Goal: Task Accomplishment & Management: Complete application form

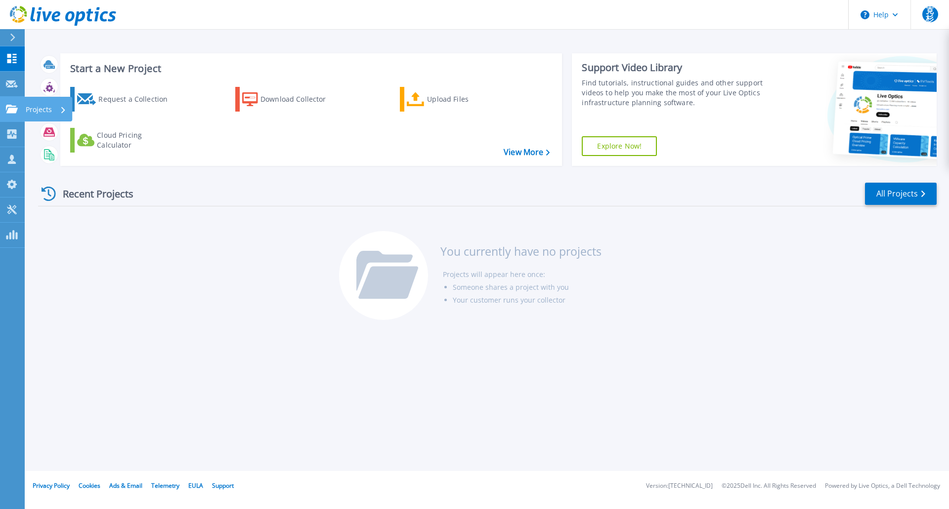
click at [20, 110] on link "Projects Projects" at bounding box center [12, 109] width 25 height 25
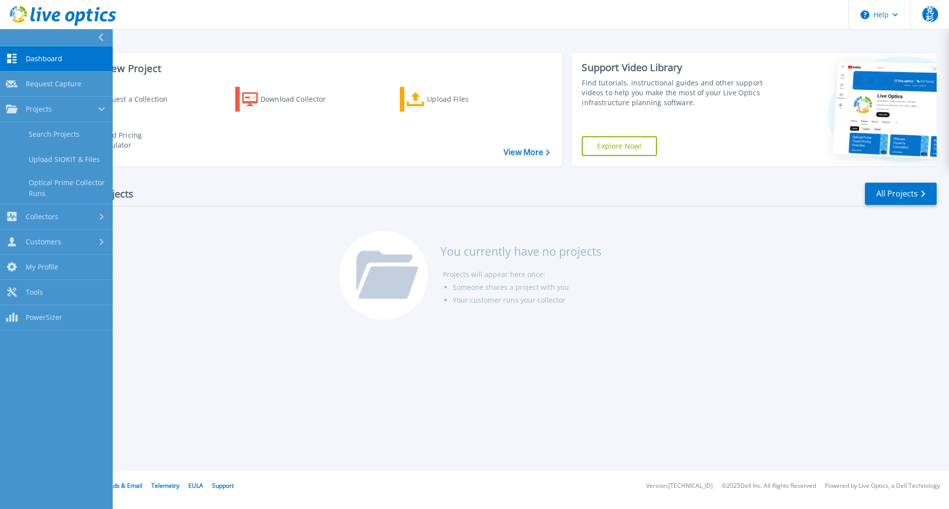
click at [232, 223] on div "Recent Projects All Projects You currently have no projects Projects will appea…" at bounding box center [487, 252] width 898 height 156
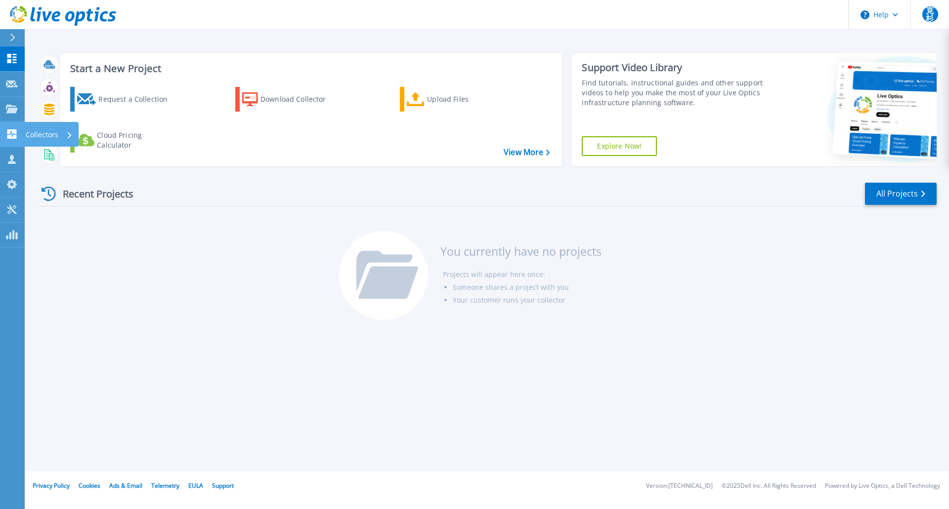
click at [10, 136] on icon at bounding box center [11, 133] width 9 height 9
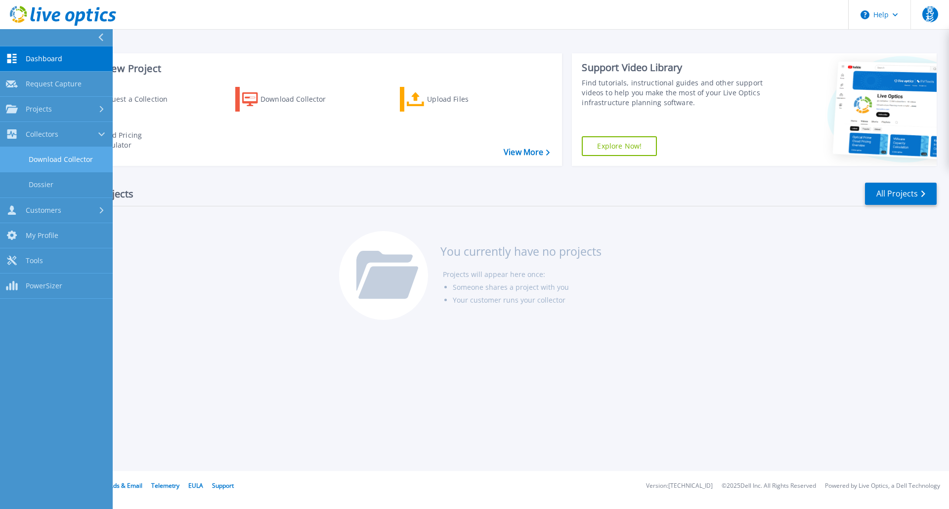
click at [50, 157] on link "Download Collector" at bounding box center [56, 159] width 113 height 25
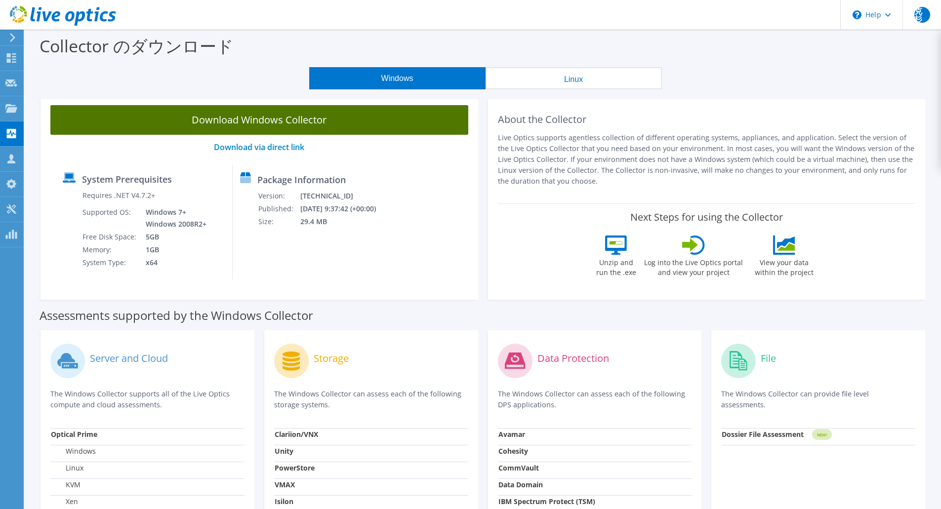
click at [259, 123] on link "Download Windows Collector" at bounding box center [259, 120] width 418 height 30
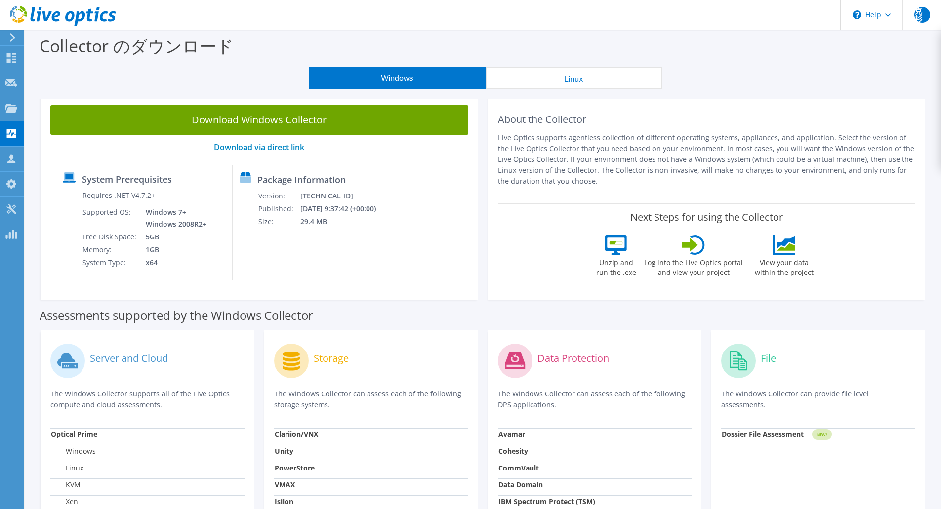
click at [14, 41] on icon at bounding box center [12, 37] width 7 height 9
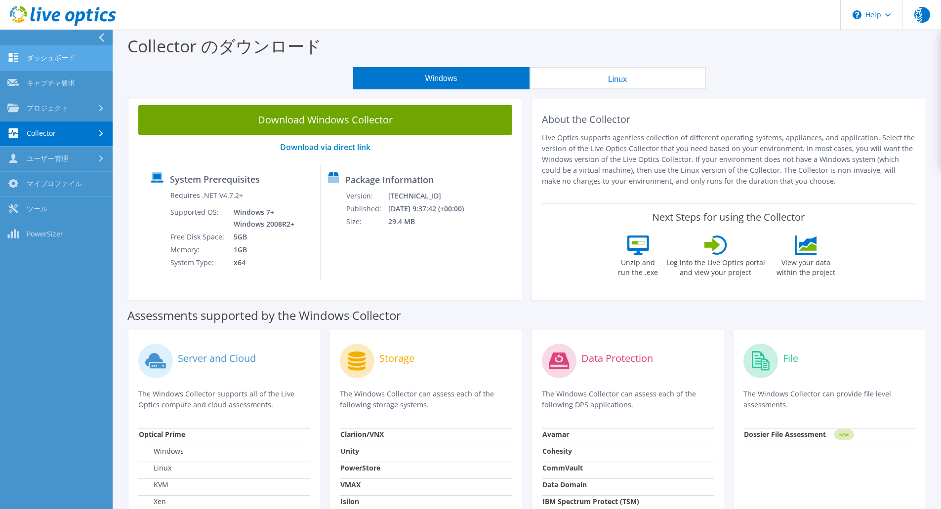
click at [26, 54] on link "ダッシュボード" at bounding box center [56, 58] width 113 height 25
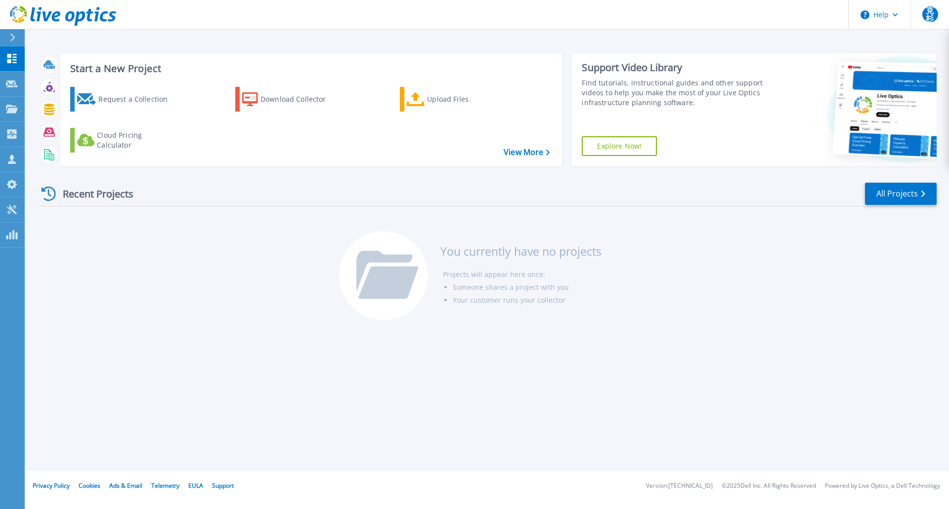
click at [195, 303] on div "Recent Projects All Projects You currently have no projects Projects will appea…" at bounding box center [487, 252] width 898 height 156
click at [419, 97] on icon at bounding box center [416, 99] width 18 height 14
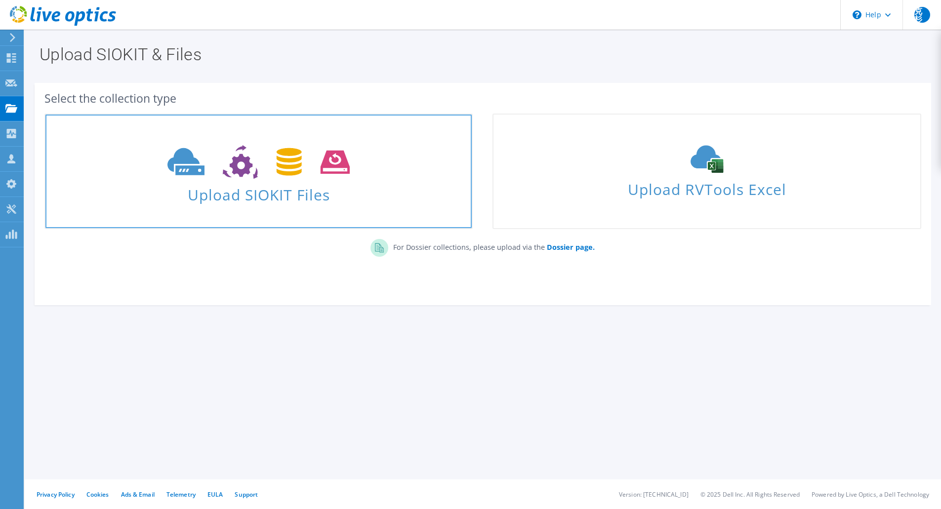
click at [298, 193] on span "Upload SIOKIT Files" at bounding box center [258, 191] width 426 height 21
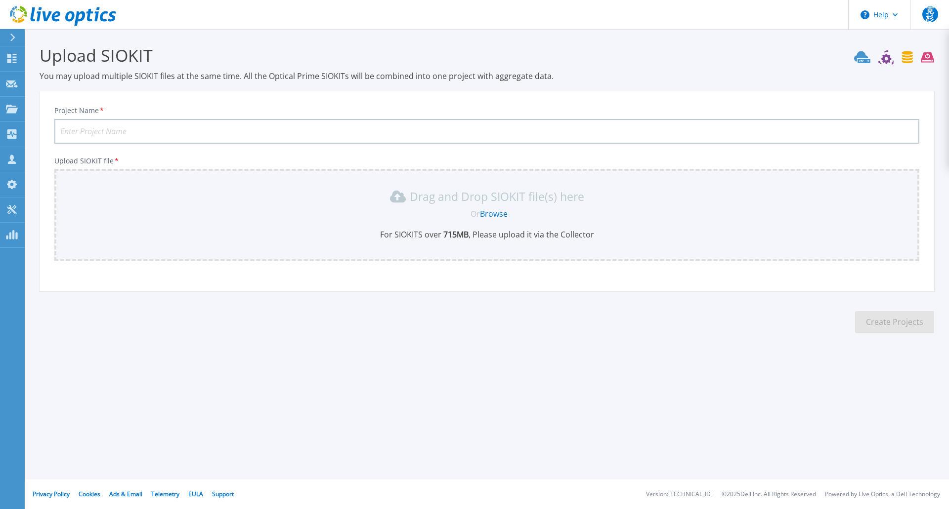
click at [312, 132] on input "Project Name *" at bounding box center [486, 131] width 865 height 25
click at [130, 136] on input "Project Name *" at bounding box center [486, 131] width 865 height 25
click at [136, 134] on input "Project Name *" at bounding box center [486, 131] width 865 height 25
click at [87, 131] on input "KS" at bounding box center [486, 131] width 865 height 25
type input "K"
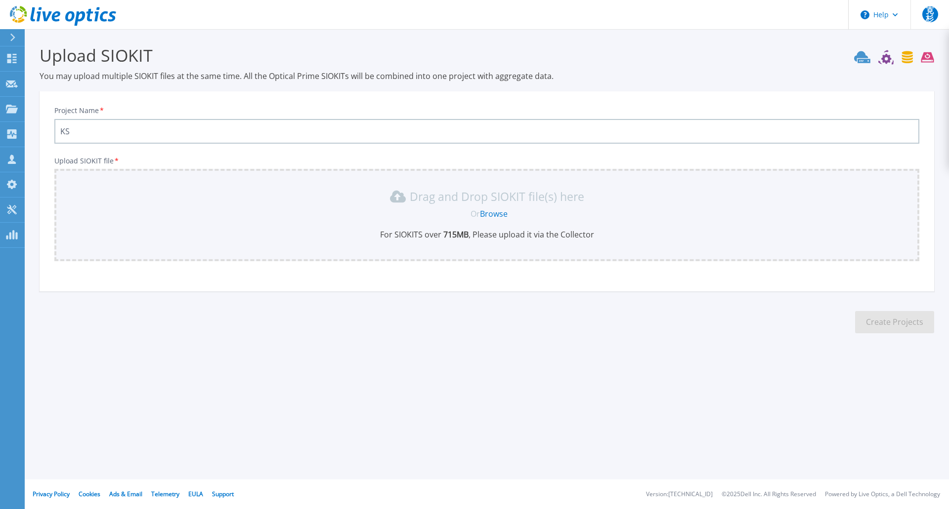
type input "K"
type input "KS3"
click at [487, 234] on p "For SIOKITS over 715 MB , Please upload it via the Collector" at bounding box center [486, 234] width 853 height 11
click at [491, 213] on link "Browse" at bounding box center [494, 214] width 28 height 11
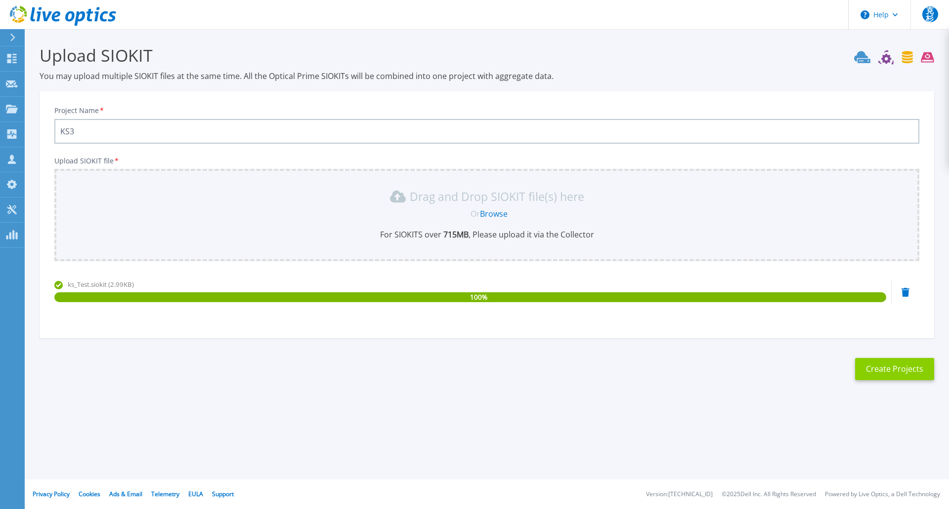
click at [870, 369] on button "Create Projects" at bounding box center [894, 369] width 79 height 22
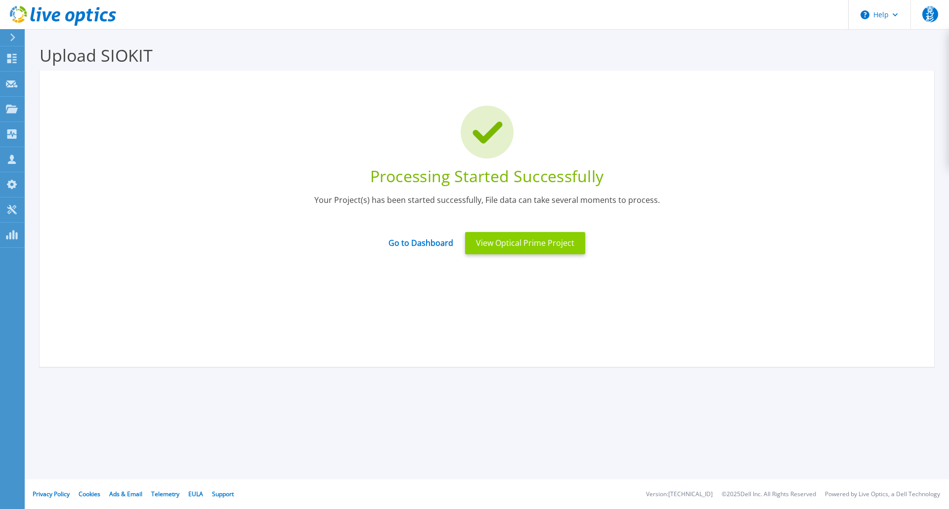
click at [540, 239] on button "View Optical Prime Project" at bounding box center [525, 243] width 120 height 22
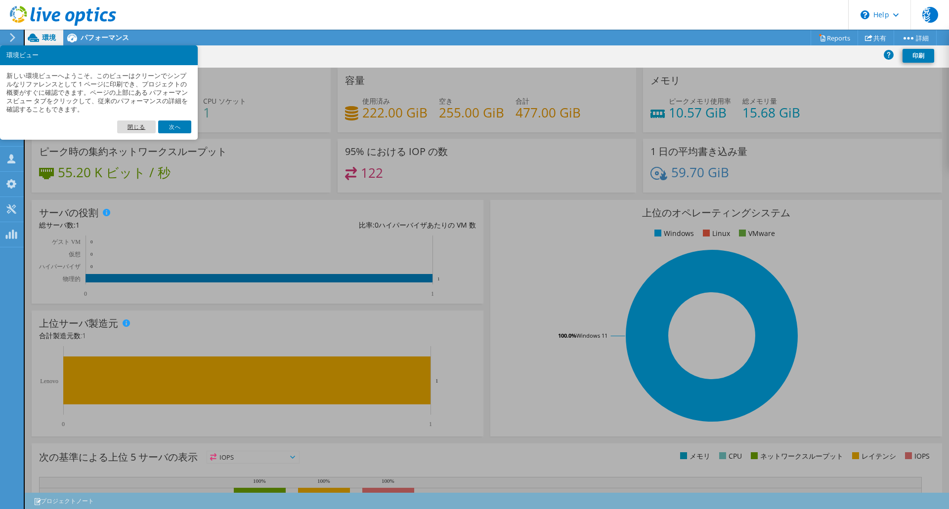
click at [130, 125] on link "閉じる" at bounding box center [136, 127] width 39 height 13
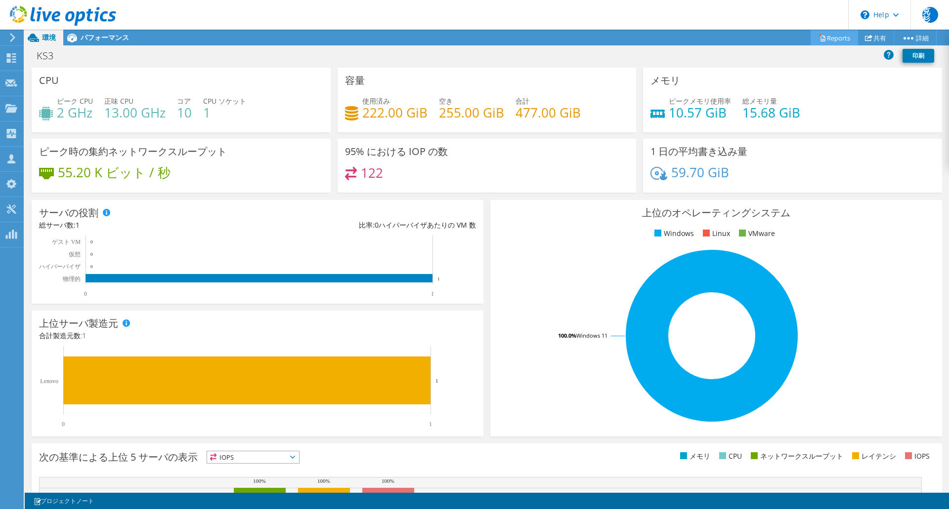
click at [830, 42] on link "Reports" at bounding box center [833, 37] width 47 height 15
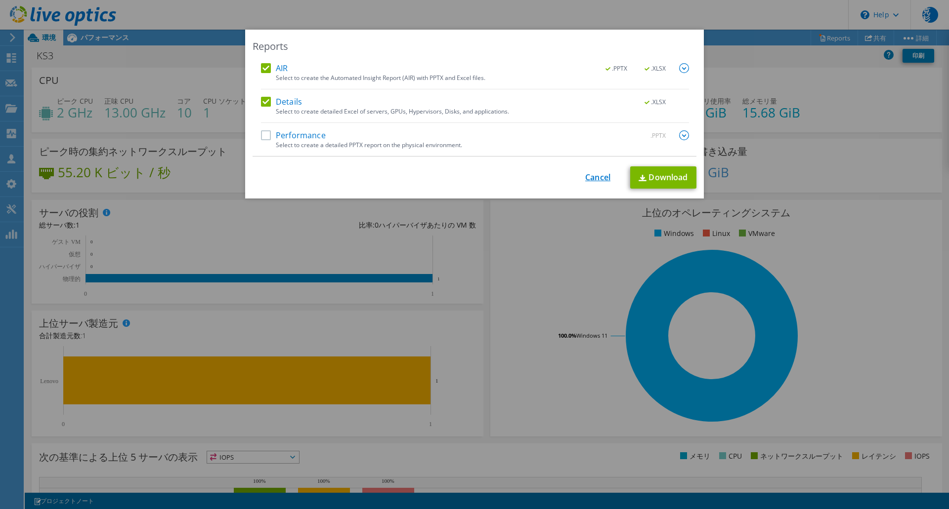
click at [585, 180] on link "Cancel" at bounding box center [597, 177] width 25 height 9
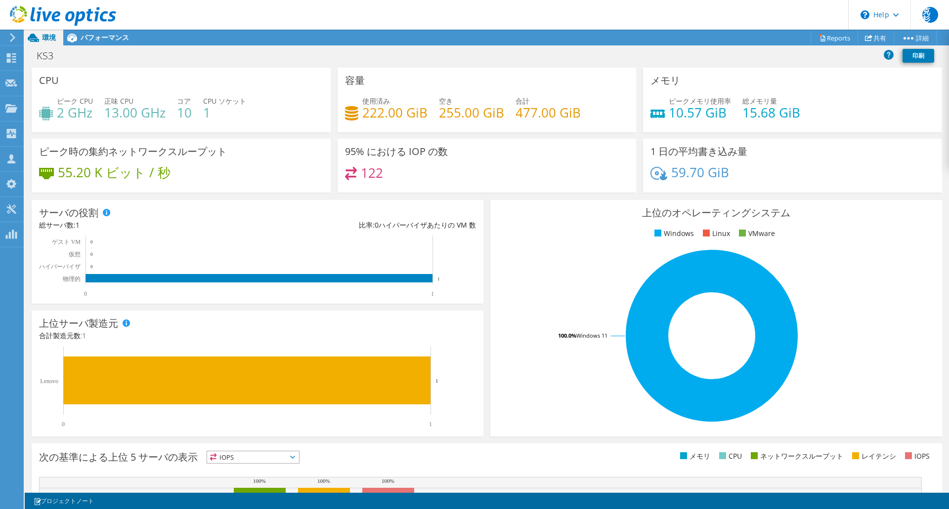
click at [536, 230] on ul "Windows Linux VMware" at bounding box center [716, 233] width 437 height 11
click at [95, 38] on span "パフォーマンス" at bounding box center [105, 37] width 48 height 9
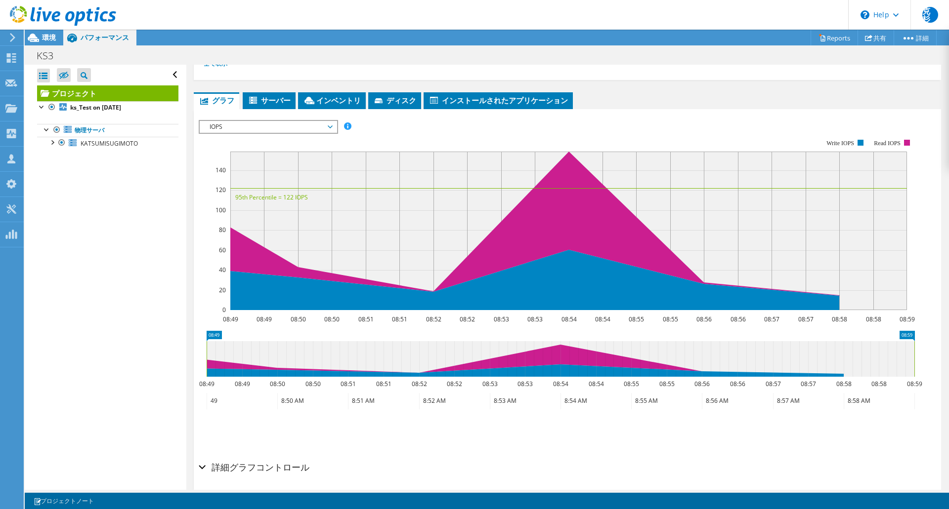
scroll to position [0, 0]
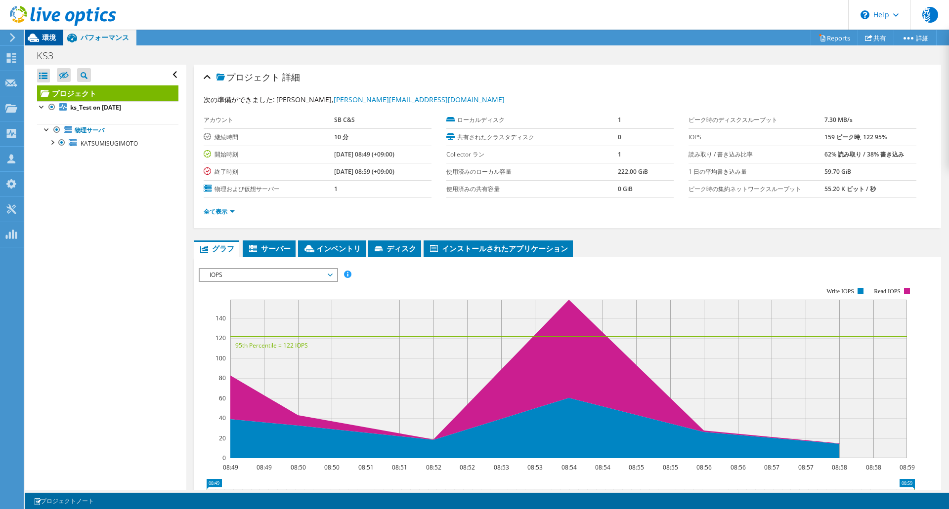
click at [52, 37] on span "環境" at bounding box center [49, 37] width 14 height 9
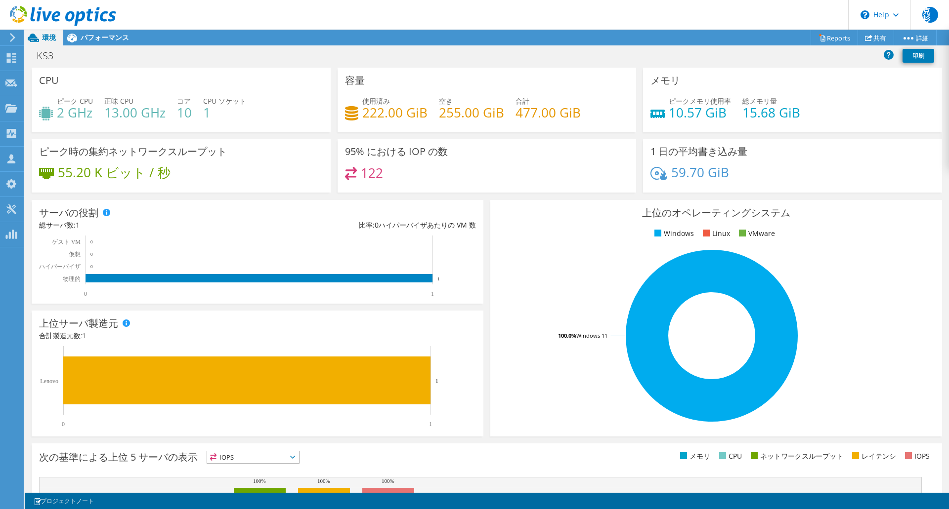
click at [14, 35] on icon at bounding box center [12, 37] width 7 height 9
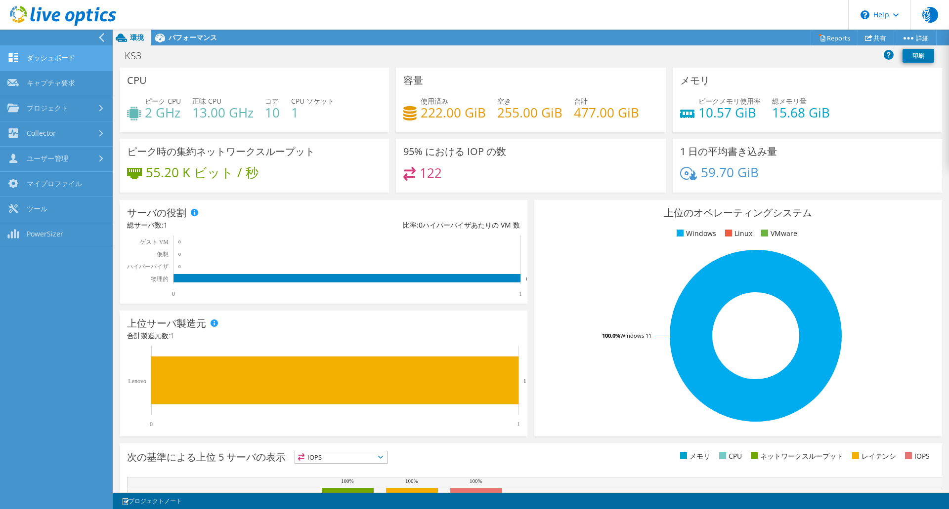
click at [26, 55] on link "ダッシュボード" at bounding box center [56, 58] width 113 height 25
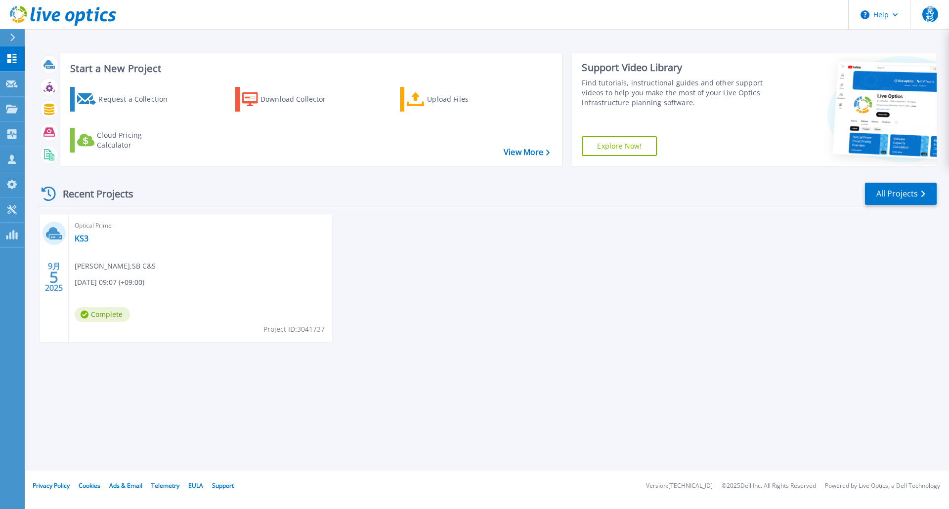
click at [685, 272] on div "[DATE] 2025 Optical Prime KS3 克己 杉本 , SB C&S [DATE] 09:07 (+09:00) Complete Pro…" at bounding box center [483, 288] width 906 height 148
click at [928, 18] on span "克杉" at bounding box center [930, 14] width 16 height 16
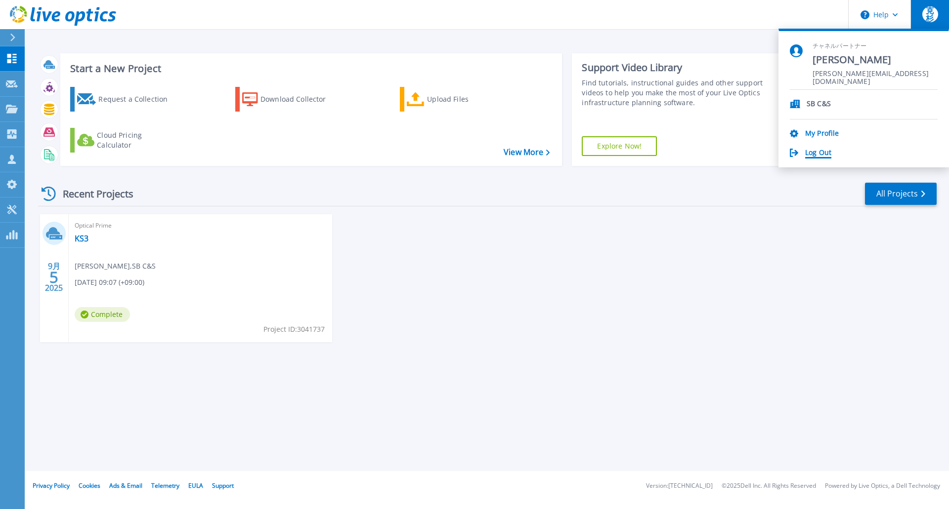
click at [810, 152] on link "Log Out" at bounding box center [818, 153] width 26 height 9
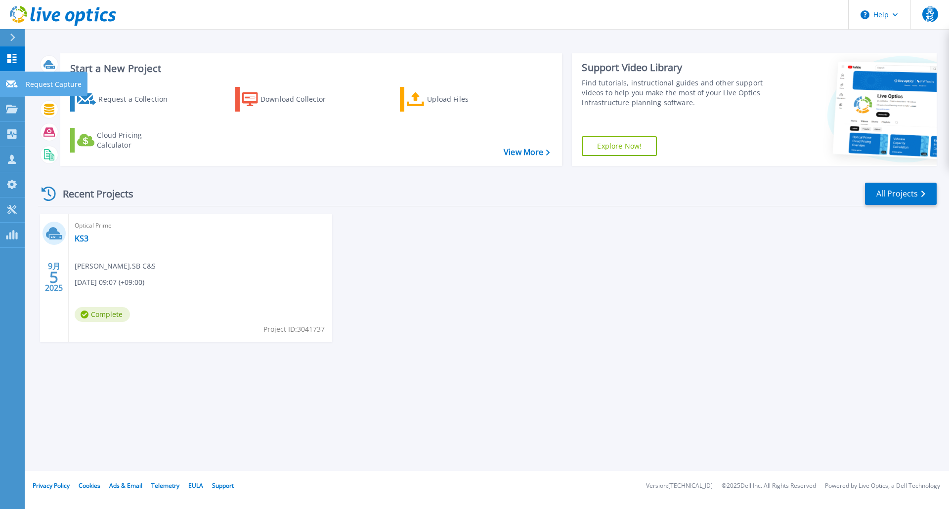
click at [14, 88] on link "Request Capture Request Capture" at bounding box center [12, 84] width 25 height 25
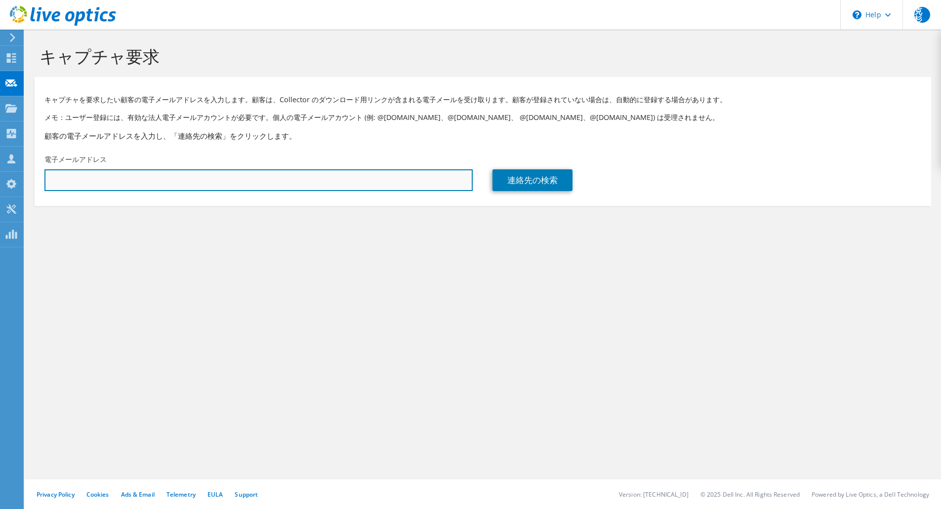
click at [64, 174] on input "text" at bounding box center [258, 180] width 428 height 22
type input "[PERSON_NAME][EMAIL_ADDRESS][DOMAIN_NAME]"
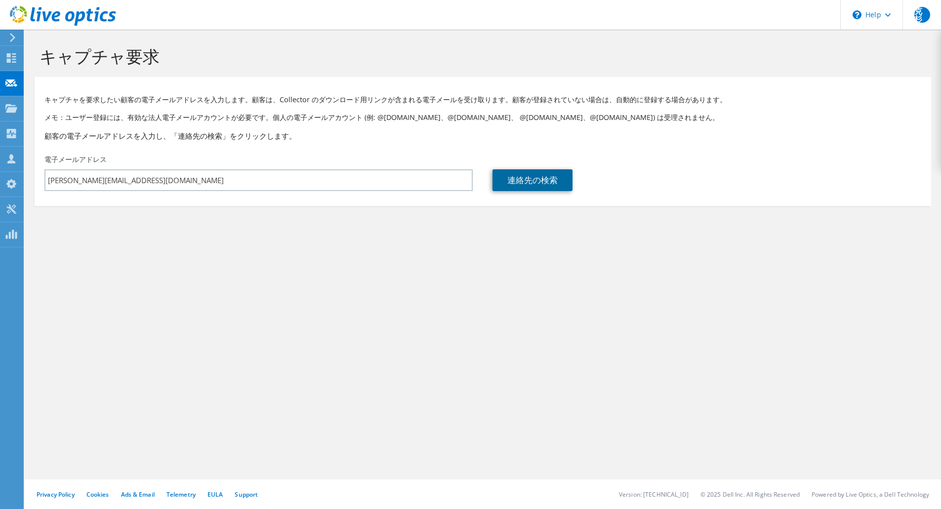
click at [513, 182] on link "連絡先の検索" at bounding box center [533, 180] width 80 height 22
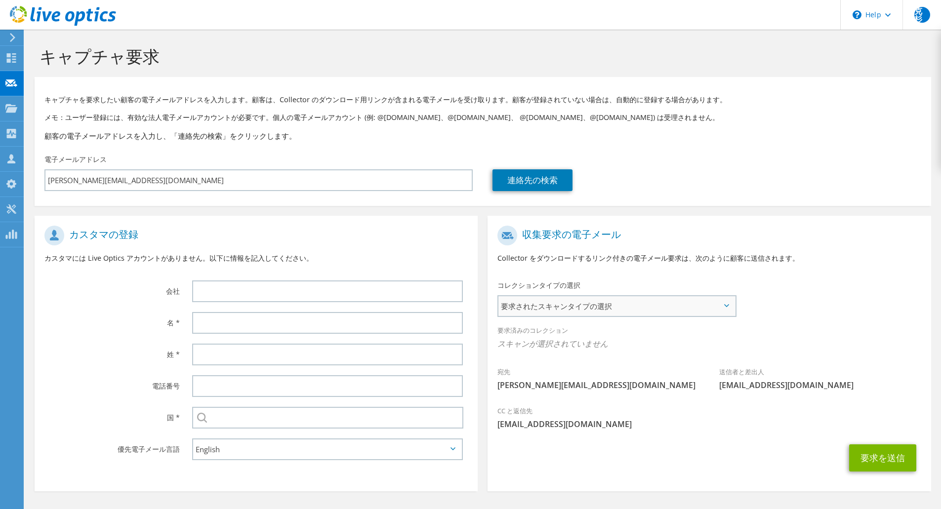
click at [594, 304] on span "要求されたスキャンタイプの選択" at bounding box center [617, 306] width 237 height 20
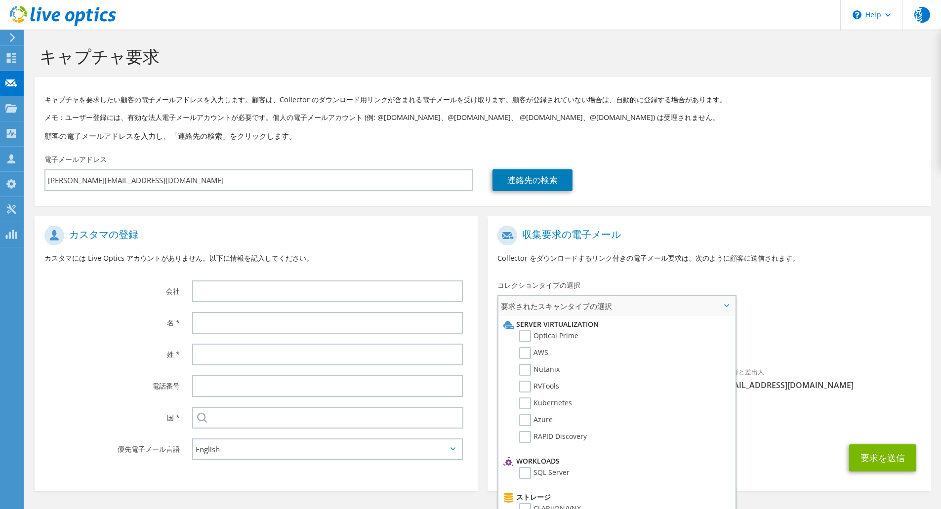
click at [594, 304] on span "要求されたスキャンタイプの選択" at bounding box center [617, 306] width 237 height 20
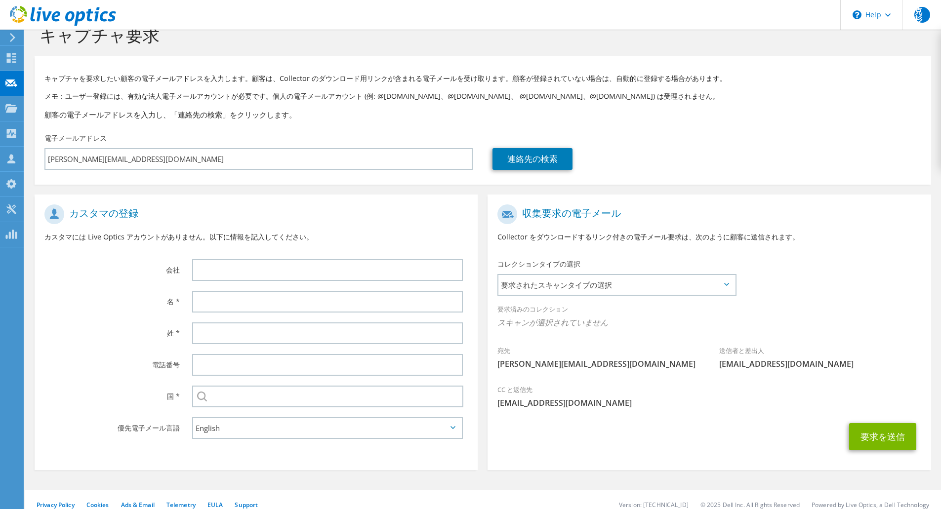
scroll to position [32, 0]
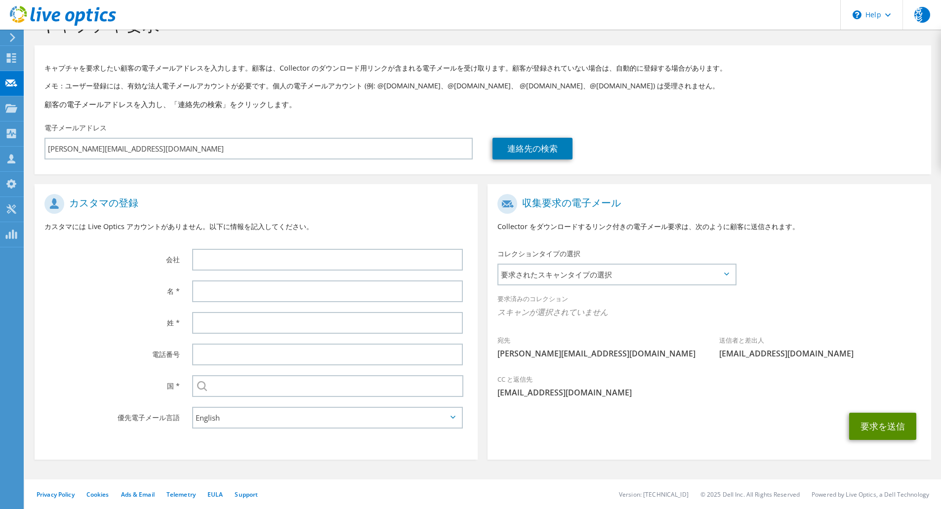
drag, startPoint x: 880, startPoint y: 425, endPoint x: 699, endPoint y: 433, distance: 182.0
click at [699, 433] on div "要求を送信" at bounding box center [709, 426] width 443 height 37
click at [676, 282] on span "要求されたスキャンタイプの選択" at bounding box center [617, 275] width 237 height 20
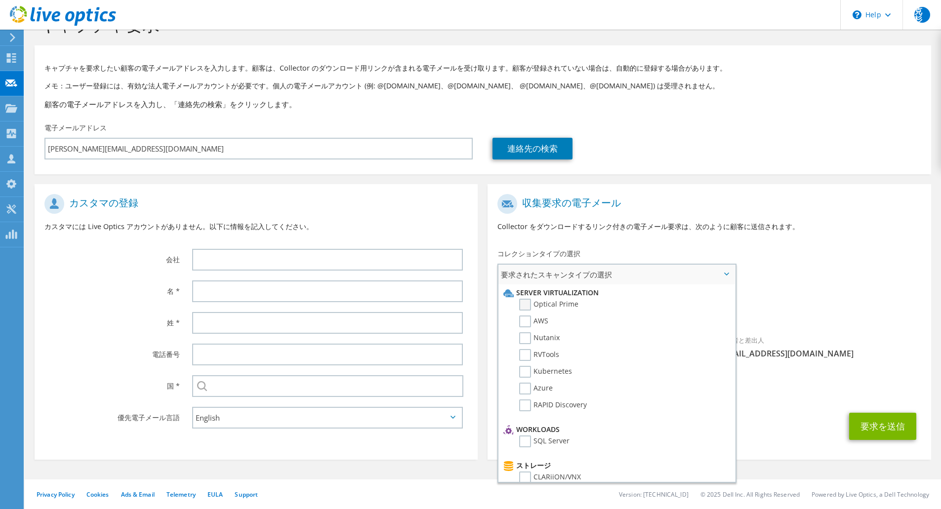
click at [555, 302] on label "Optical Prime" at bounding box center [548, 305] width 59 height 12
click at [0, 0] on input "Optical Prime" at bounding box center [0, 0] width 0 height 0
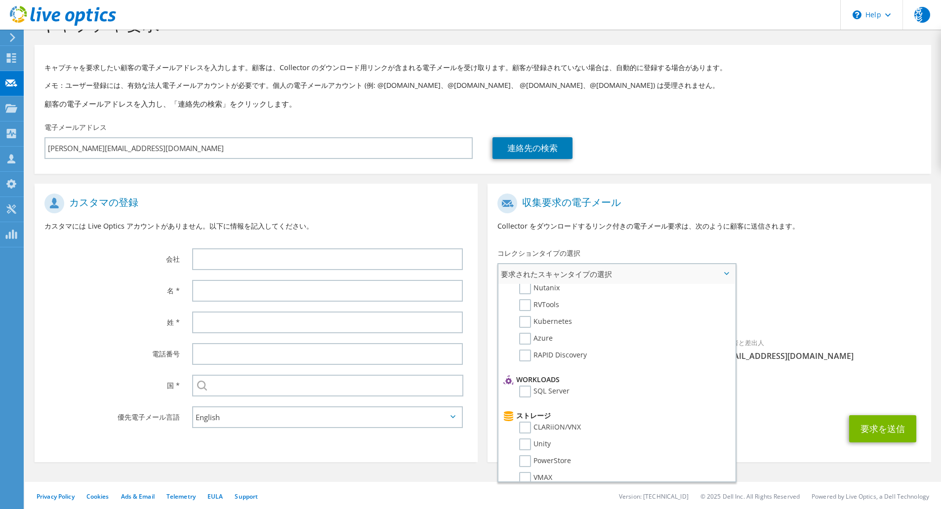
scroll to position [99, 0]
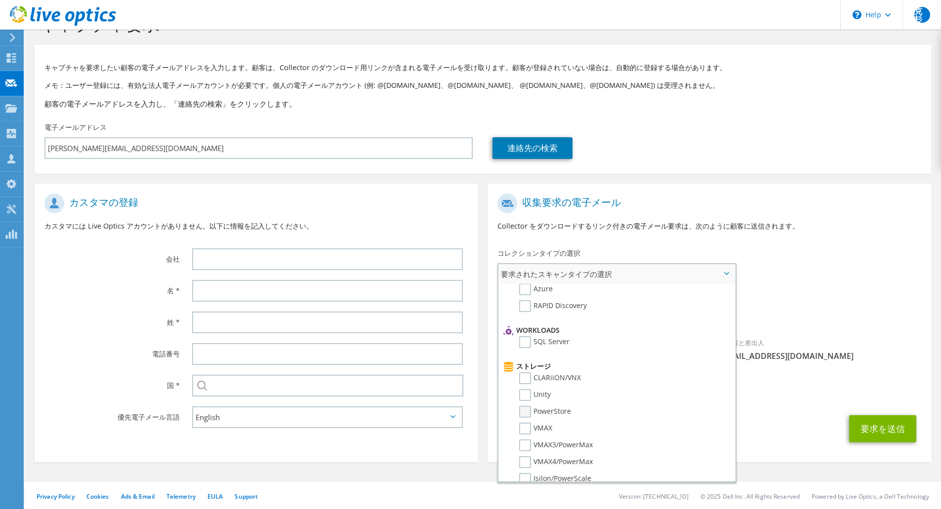
click at [528, 413] on label "PowerStore" at bounding box center [545, 412] width 52 height 12
click at [0, 0] on input "PowerStore" at bounding box center [0, 0] width 0 height 0
click at [524, 315] on label "NetApp" at bounding box center [539, 315] width 40 height 12
click at [0, 0] on input "NetApp" at bounding box center [0, 0] width 0 height 0
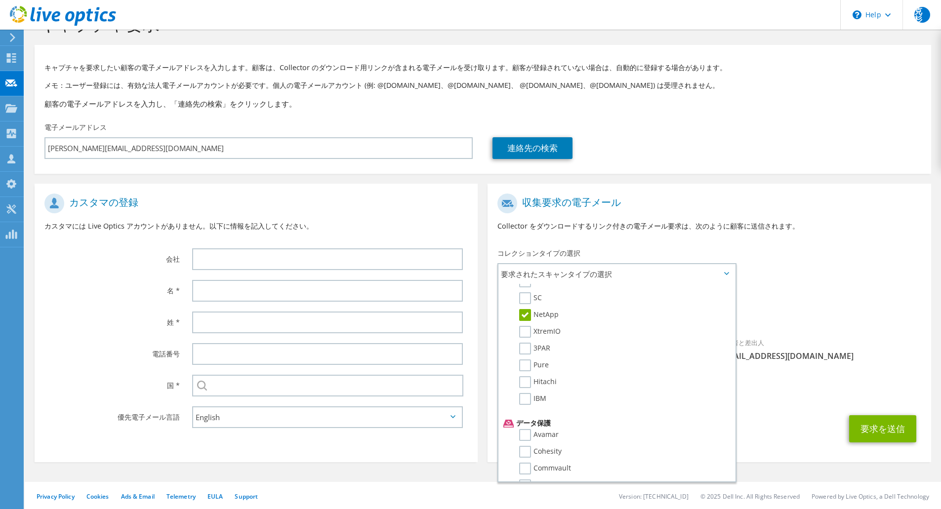
click at [809, 432] on div "要求を送信" at bounding box center [709, 429] width 443 height 37
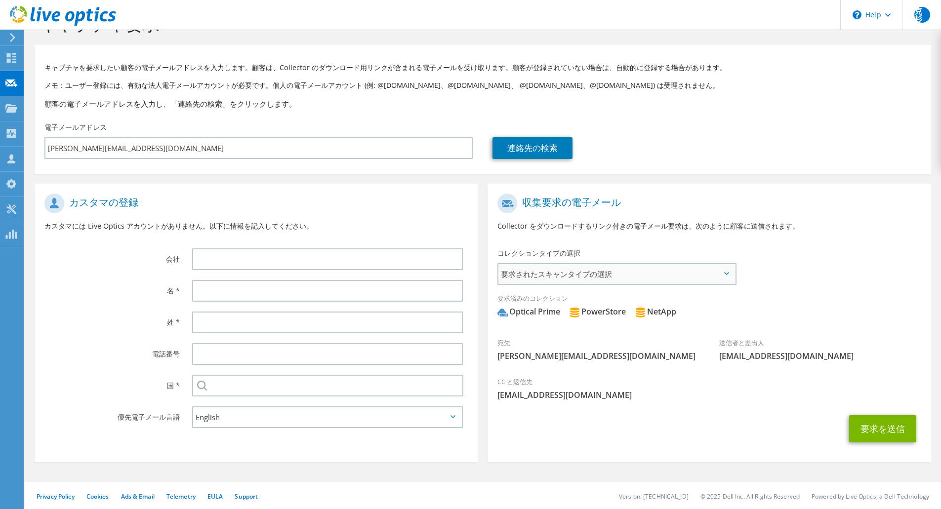
click at [615, 276] on span "要求されたスキャンタイプの選択" at bounding box center [617, 274] width 237 height 20
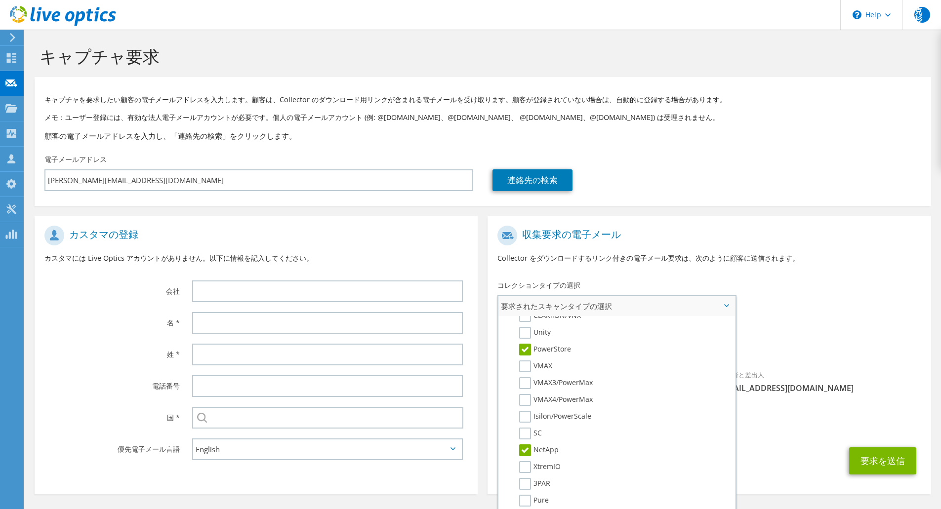
scroll to position [198, 0]
click at [763, 438] on div "CC と返信先 katsumi.sugimoto@g.softbank.co.jp" at bounding box center [709, 423] width 443 height 39
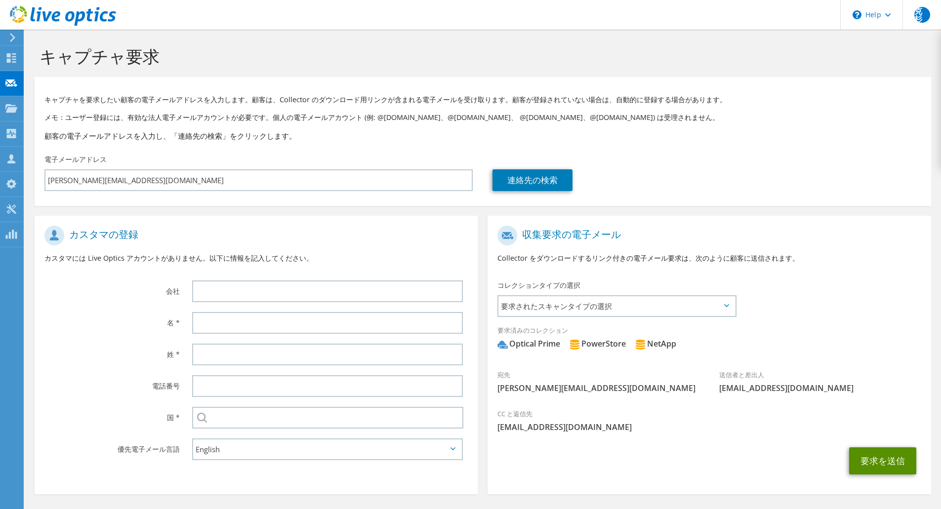
click at [869, 468] on button "要求を送信" at bounding box center [882, 461] width 67 height 27
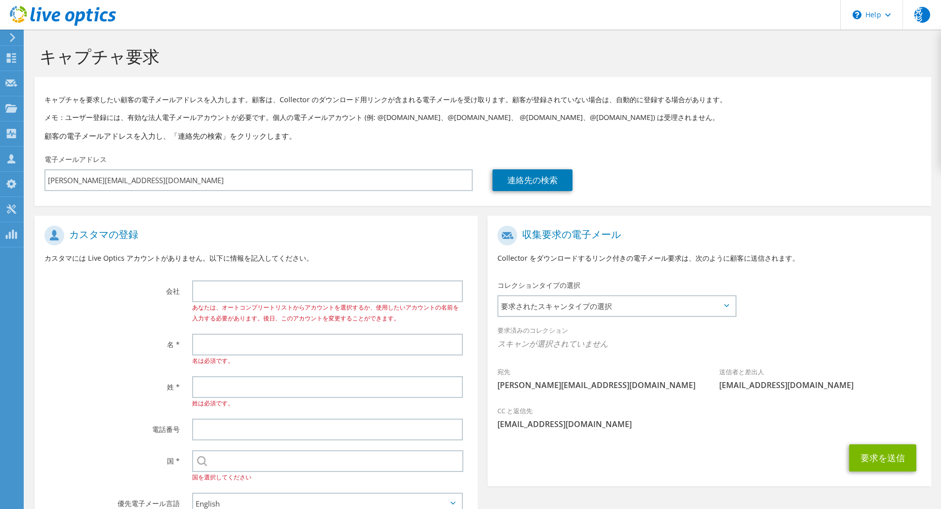
click at [13, 33] on icon at bounding box center [12, 37] width 7 height 9
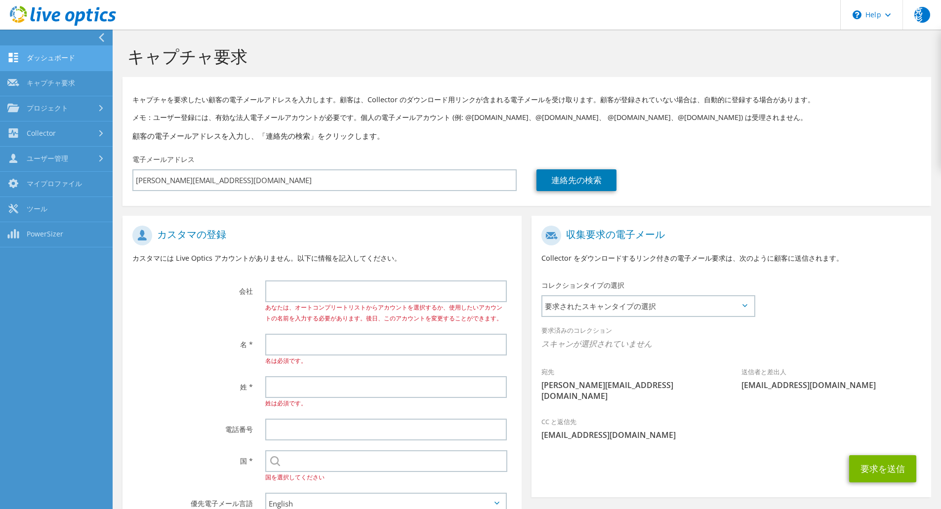
click at [53, 59] on link "ダッシュボード" at bounding box center [56, 58] width 113 height 25
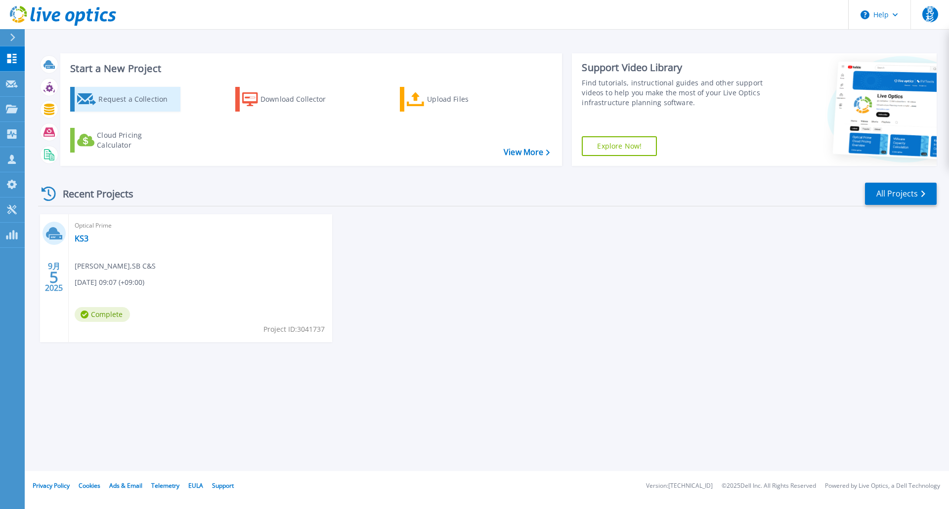
click at [122, 101] on div "Request a Collection" at bounding box center [137, 99] width 79 height 20
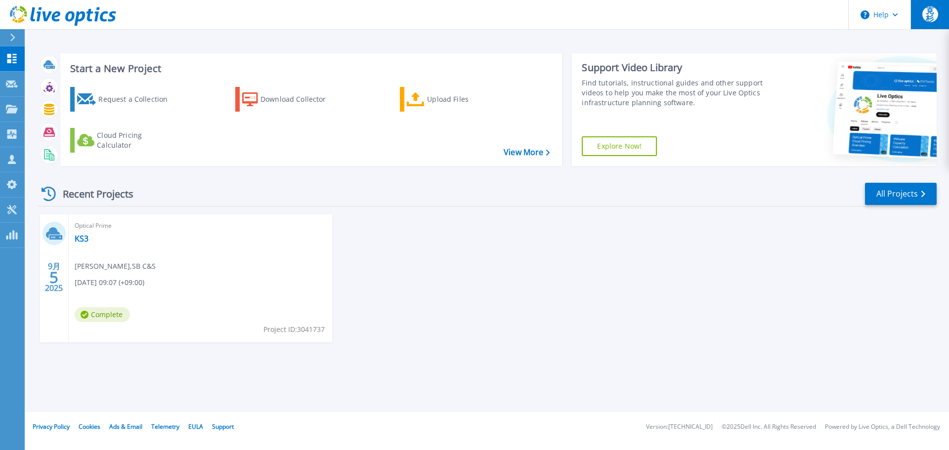
click at [932, 16] on span "克杉" at bounding box center [930, 14] width 16 height 16
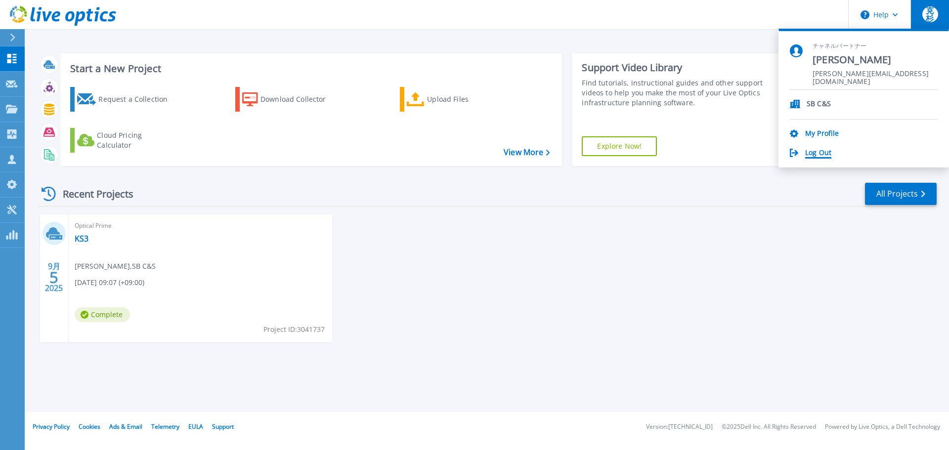
click at [822, 149] on link "Log Out" at bounding box center [818, 153] width 26 height 9
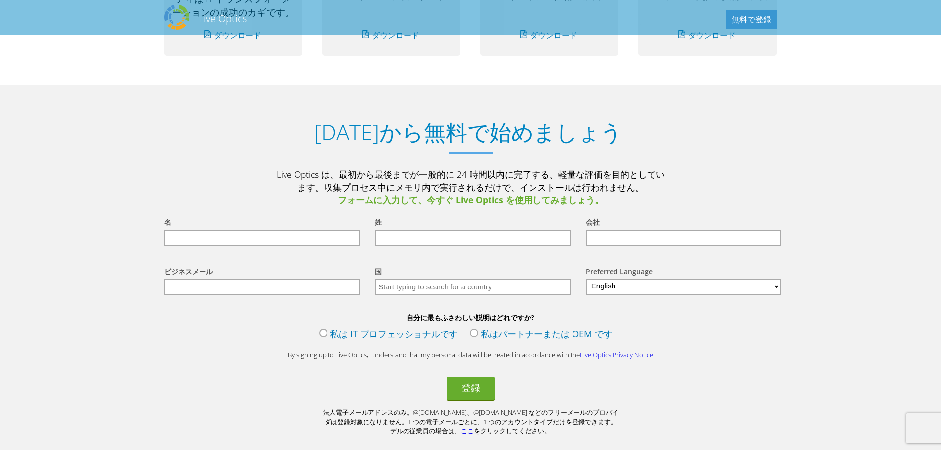
scroll to position [959, 0]
